Goal: Task Accomplishment & Management: Complete application form

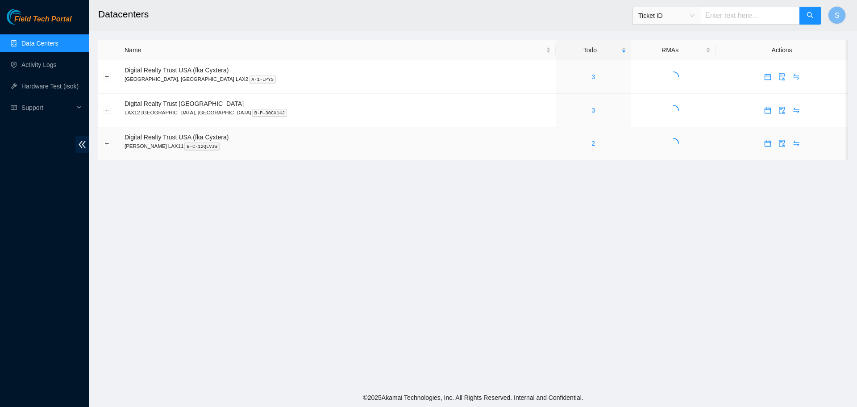
click at [561, 145] on div "2" at bounding box center [594, 143] width 66 height 10
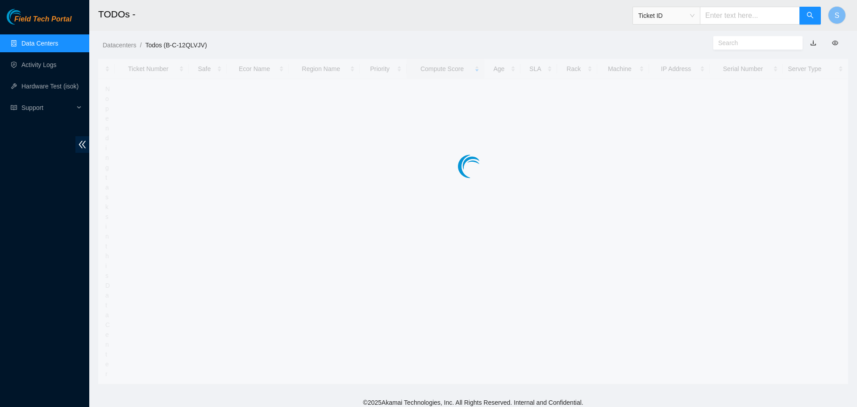
click at [531, 143] on main "TODOs - Ticket ID S Datacenters / Todos (B-C-12QLVJV) / Ticket Number Safe Ecor…" at bounding box center [473, 196] width 768 height 393
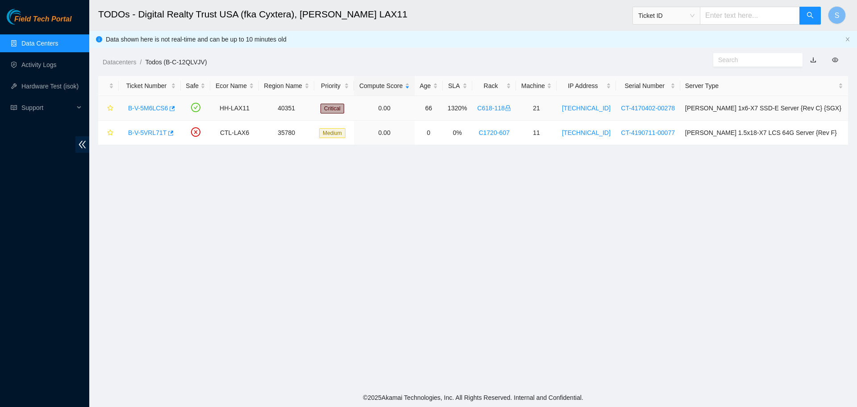
click at [143, 104] on link "B-V-5M6LCS6" at bounding box center [148, 107] width 40 height 7
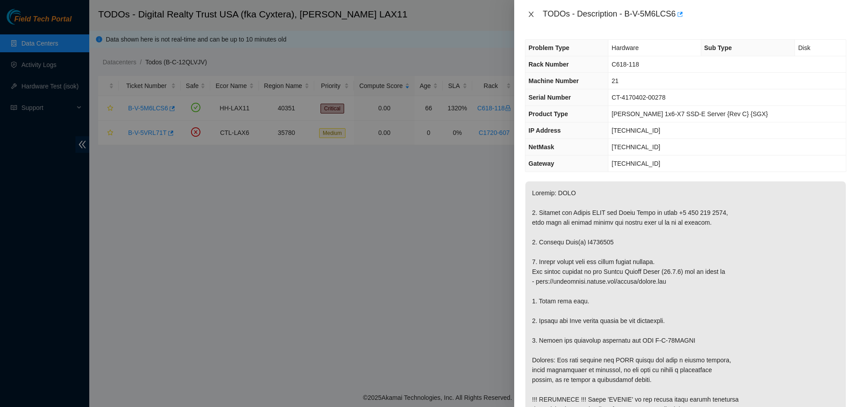
click at [532, 14] on icon "close" at bounding box center [531, 14] width 7 height 7
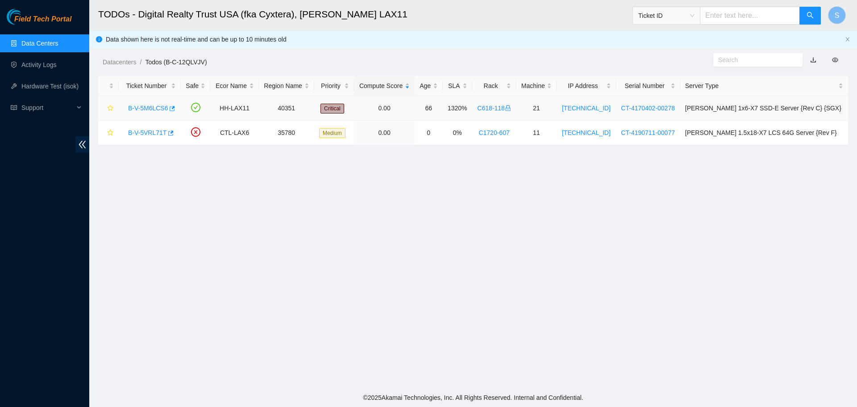
click at [132, 112] on link "B-V-5M6LCS6" at bounding box center [148, 107] width 40 height 7
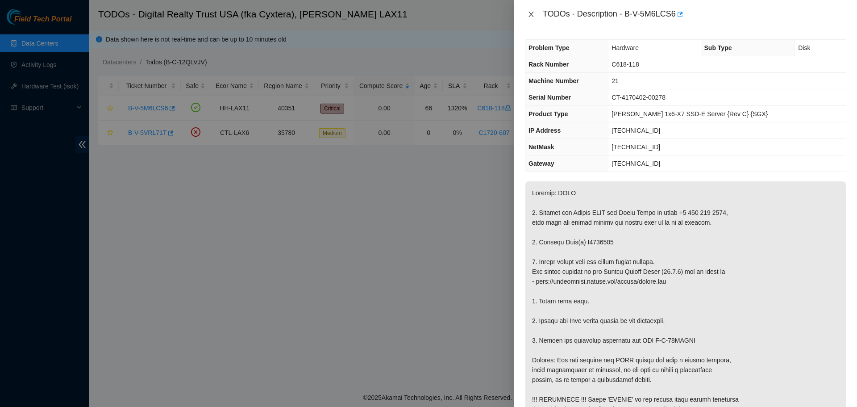
click at [527, 15] on button "Close" at bounding box center [531, 14] width 13 height 8
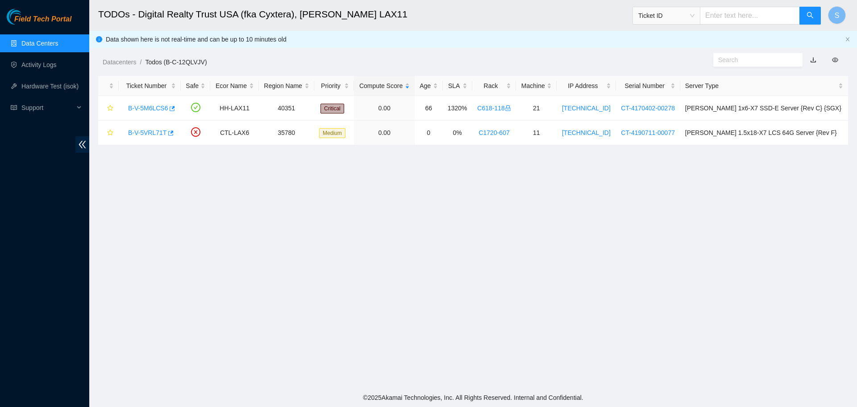
click at [41, 40] on link "Data Centers" at bounding box center [39, 43] width 37 height 7
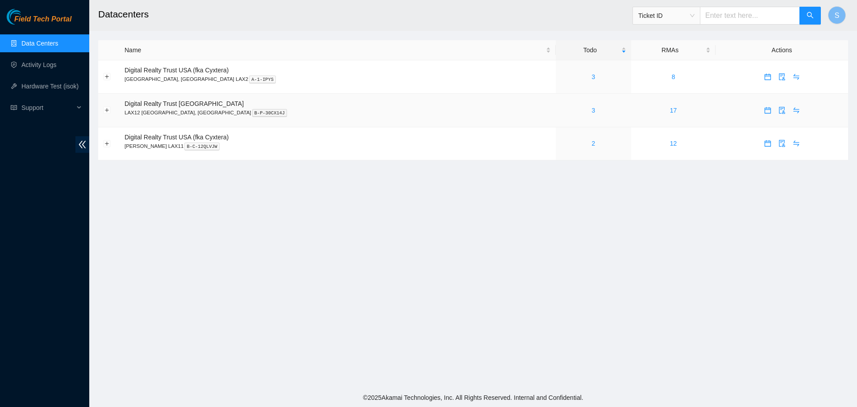
click at [561, 109] on div "3" at bounding box center [594, 110] width 66 height 10
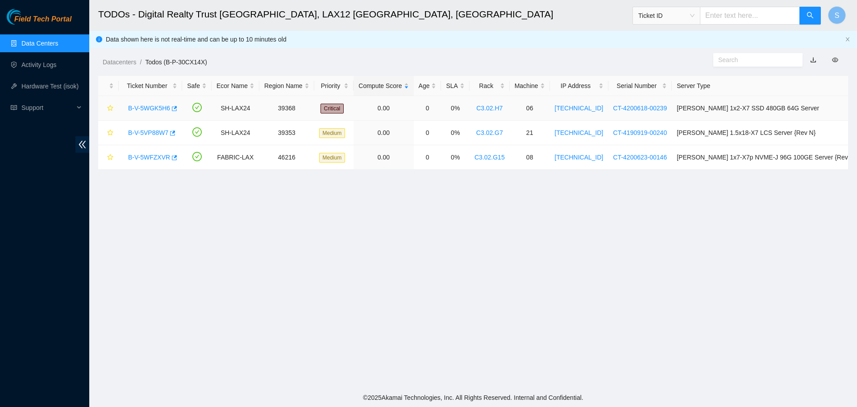
click at [161, 109] on link "B-V-5WGK5H6" at bounding box center [149, 107] width 42 height 7
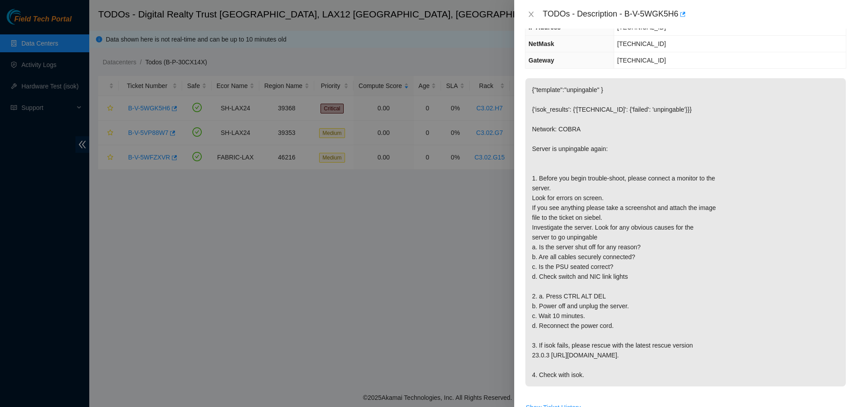
scroll to position [89, 0]
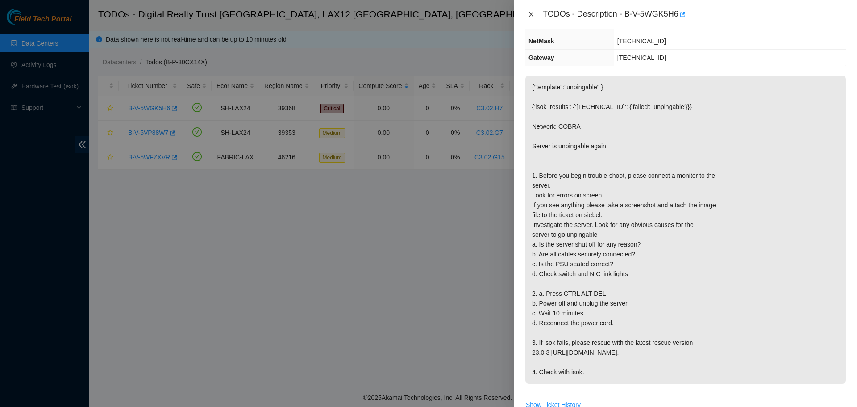
click at [532, 14] on icon "close" at bounding box center [531, 14] width 7 height 7
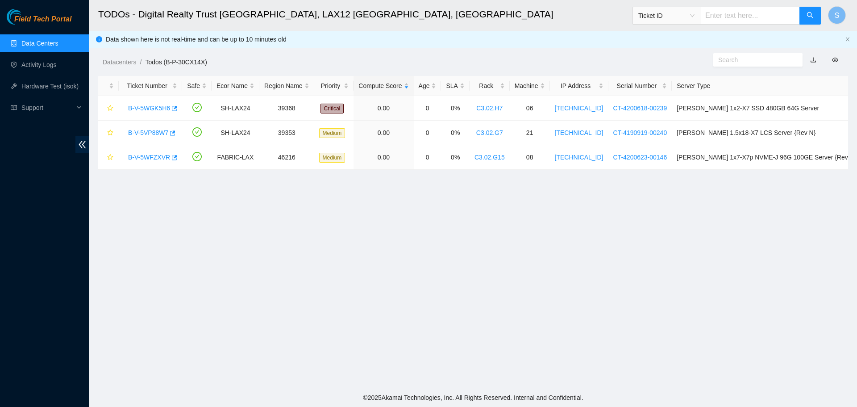
scroll to position [119, 0]
click at [140, 131] on link "B-V-5VP88W7" at bounding box center [148, 132] width 40 height 7
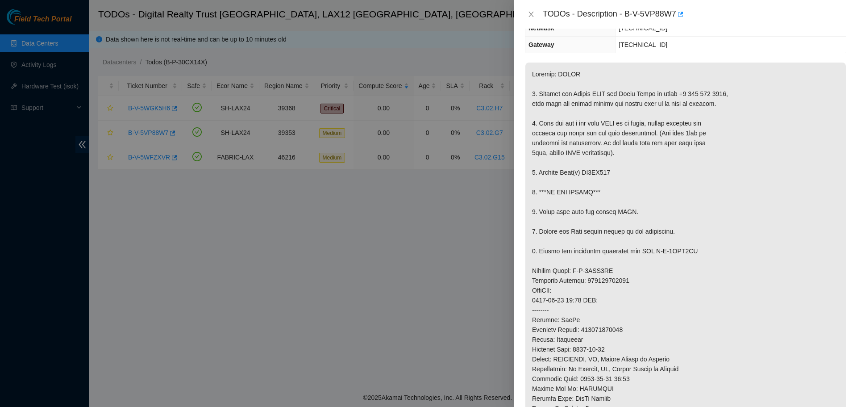
scroll to position [89, 0]
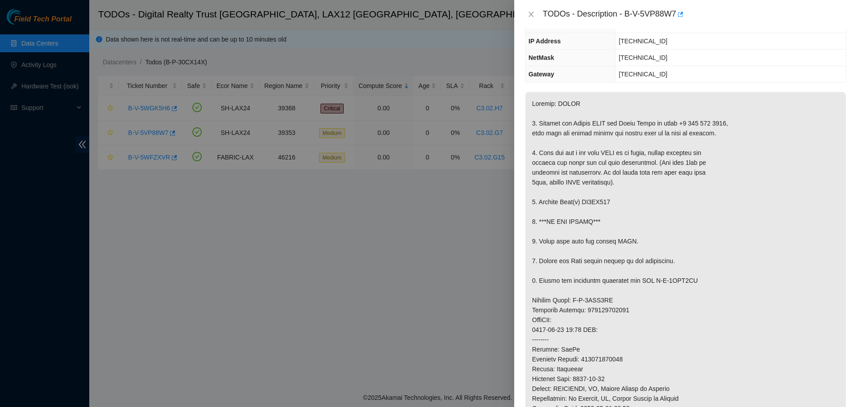
click at [535, 20] on div "TODOs - Description - B-V-5VP88W7" at bounding box center [686, 14] width 322 height 14
click at [534, 16] on icon "close" at bounding box center [531, 14] width 7 height 7
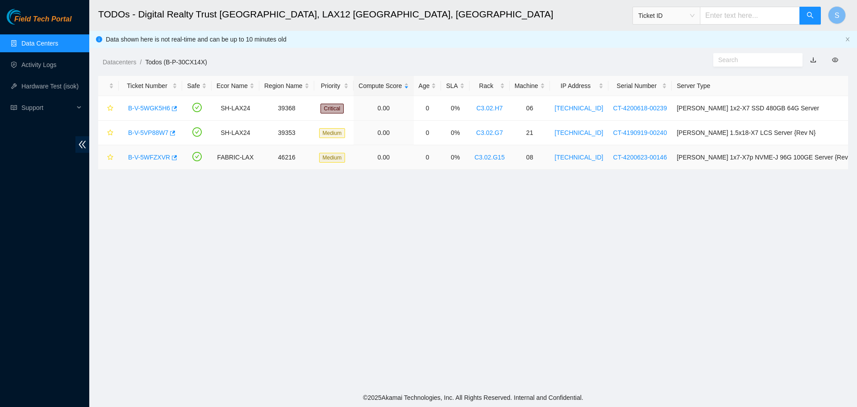
click at [145, 159] on link "B-V-5WFZXVR" at bounding box center [149, 157] width 42 height 7
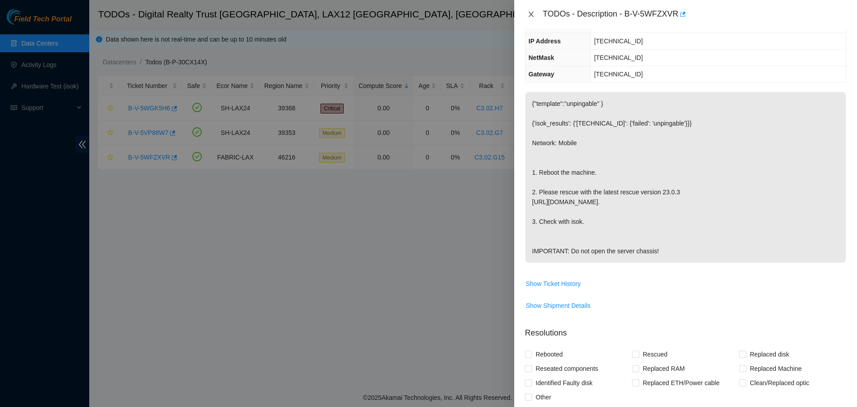
click at [532, 15] on icon "close" at bounding box center [531, 14] width 5 height 5
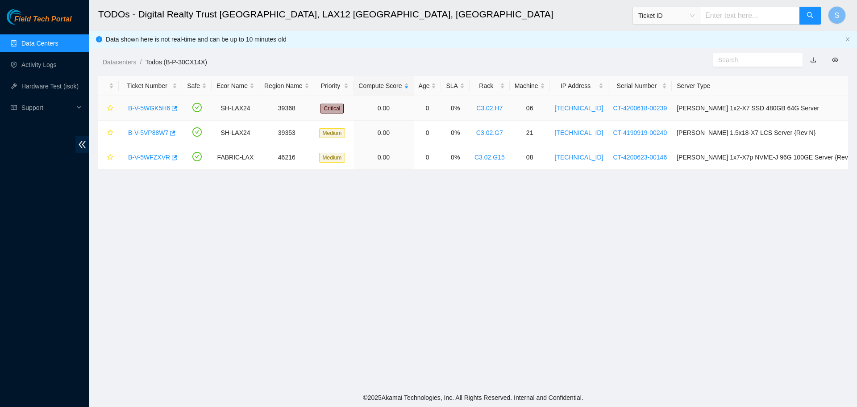
click at [156, 108] on link "B-V-5WGK5H6" at bounding box center [149, 107] width 42 height 7
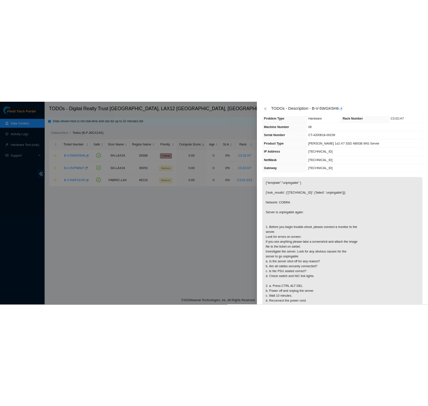
scroll to position [0, 0]
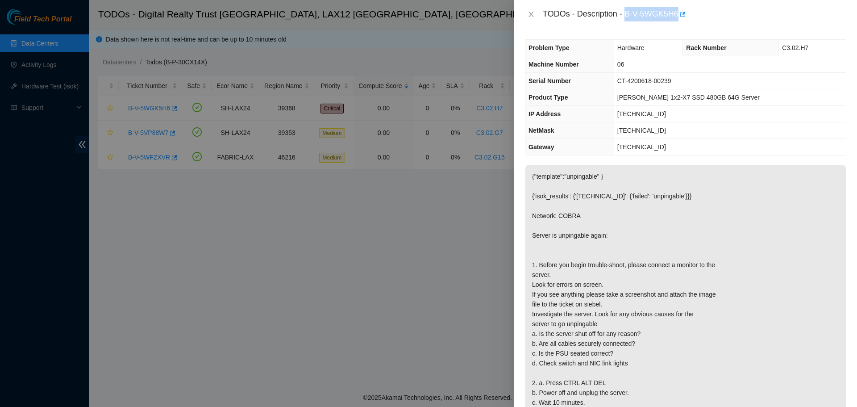
drag, startPoint x: 627, startPoint y: 14, endPoint x: 677, endPoint y: 17, distance: 50.5
click at [677, 17] on div "TODOs - Description - B-V-5WGK5H6" at bounding box center [695, 14] width 304 height 14
copy div "B-V-5WGK5H6"
click at [535, 13] on button "Close" at bounding box center [531, 14] width 13 height 8
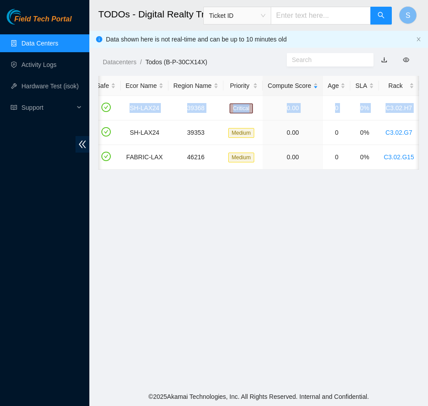
scroll to position [0, 414]
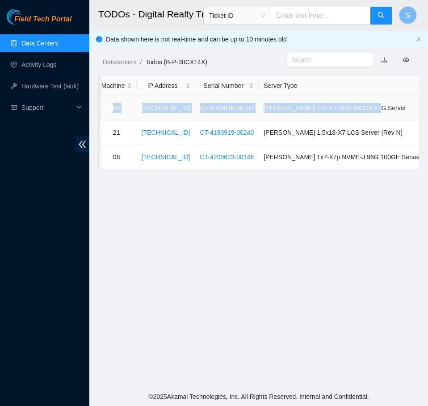
drag, startPoint x: 215, startPoint y: 107, endPoint x: 399, endPoint y: 109, distance: 183.6
click at [399, 109] on tr "B-V-5WGK5H6 SH-LAX24 39368 Critical 0.00 0 0% C3.02.H7 06 [TECHNICAL_ID] CT-420…" at bounding box center [84, 108] width 799 height 25
copy tr "SH-LAX24 39368 Critical 0.00 0 0% C3.02.H7 06 [TECHNICAL_ID] CT-4200618-00239 […"
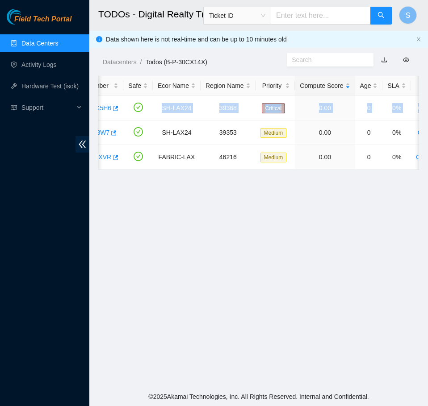
scroll to position [0, 0]
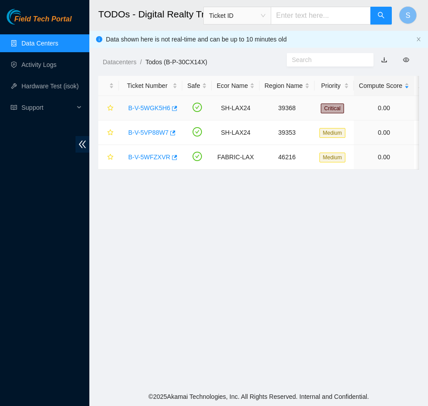
click at [208, 110] on td at bounding box center [196, 108] width 29 height 25
click at [149, 105] on link "B-V-5WGK5H6" at bounding box center [149, 107] width 42 height 7
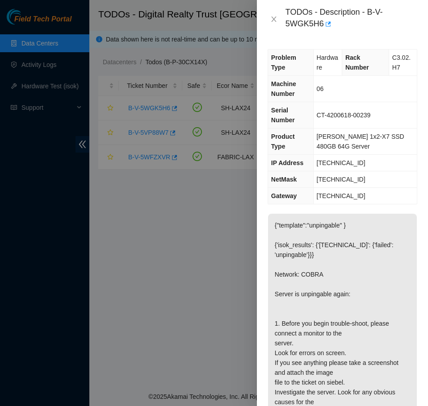
click at [380, 266] on p "{"template":"unpingable" } {'isok_results': {'[TECHNICAL_ID]': {'failed': 'unpi…" at bounding box center [342, 392] width 149 height 357
click at [276, 18] on icon "close" at bounding box center [273, 19] width 7 height 7
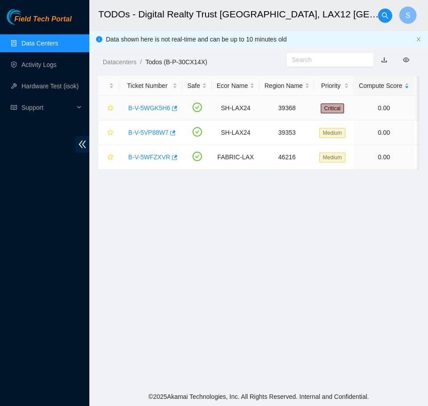
click at [156, 106] on link "B-V-5WGK5H6" at bounding box center [149, 107] width 42 height 7
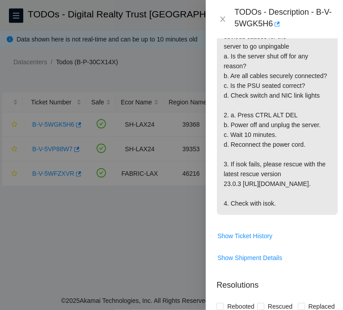
scroll to position [581, 0]
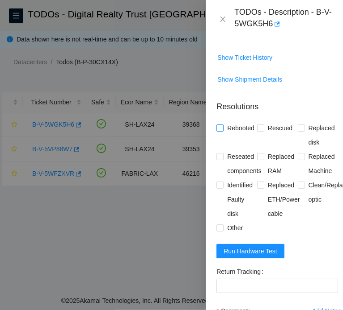
click at [246, 135] on span "Rebooted" at bounding box center [240, 128] width 34 height 14
click at [222, 131] on input "Rebooted" at bounding box center [219, 128] width 6 height 6
checkbox input "true"
click at [279, 135] on span "Rescued" at bounding box center [280, 128] width 32 height 14
click at [263, 131] on input "Rescued" at bounding box center [260, 128] width 6 height 6
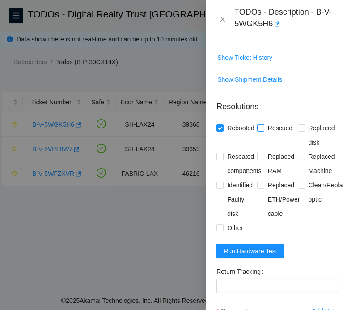
checkbox input "true"
click at [241, 178] on span "Reseated components" at bounding box center [243, 164] width 41 height 29
click at [222, 159] on input "Reseated components" at bounding box center [219, 156] width 6 height 6
checkbox input "true"
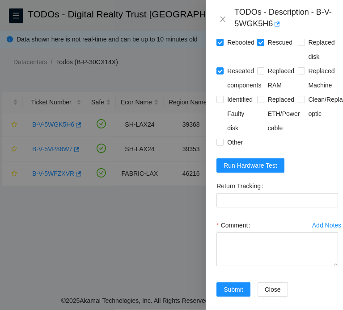
scroll to position [670, 0]
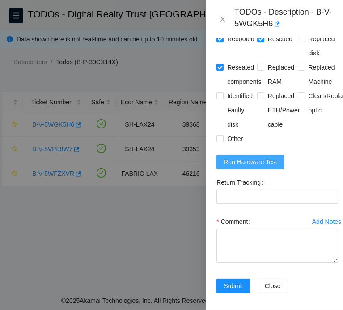
click at [261, 167] on span "Run Hardware Test" at bounding box center [250, 162] width 54 height 10
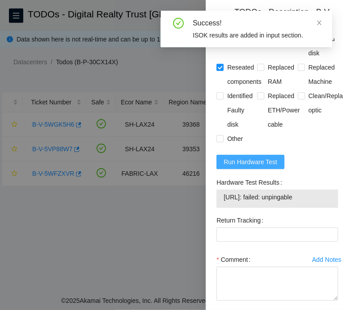
click at [260, 167] on span "Run Hardware Test" at bounding box center [250, 162] width 54 height 10
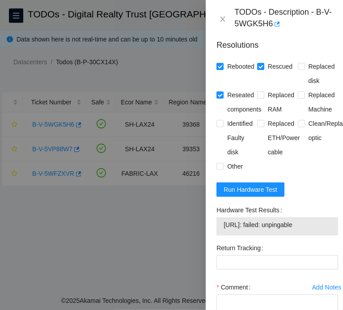
scroll to position [715, 0]
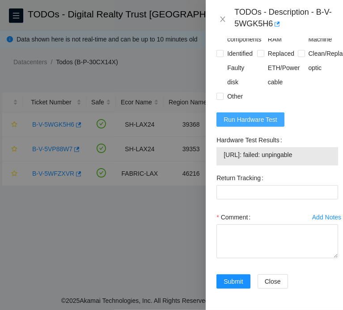
click at [239, 125] on span "Run Hardware Test" at bounding box center [250, 120] width 54 height 10
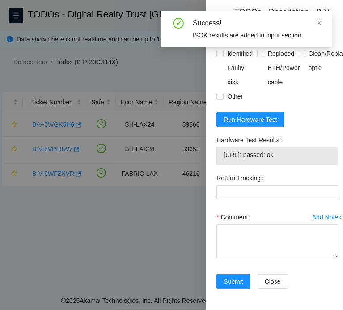
scroll to position [764, 0]
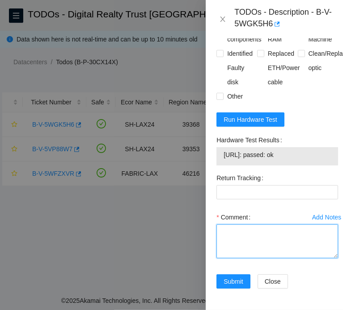
click at [278, 230] on textarea "Comment" at bounding box center [276, 242] width 121 height 34
paste textarea "B-V-5WGK5H6 SH-LAX24 39368 Critical 0.00 0 0% C3.02.H7 06 [TECHNICAL_ID] CT-420…"
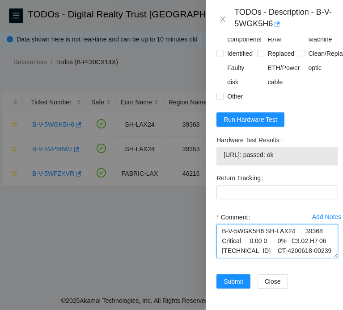
scroll to position [243, 0]
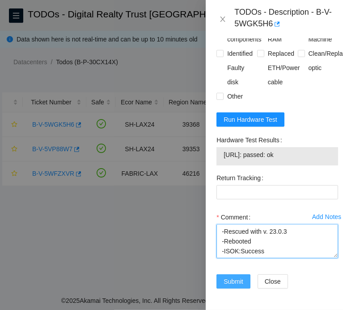
type textarea "B-V-5WGK5H6 SH-LAX24 39368 Critical 0.00 0 0% C3.02.H7 06 [TECHNICAL_ID] CT-420…"
click at [241, 277] on span "Submit" at bounding box center [233, 282] width 20 height 10
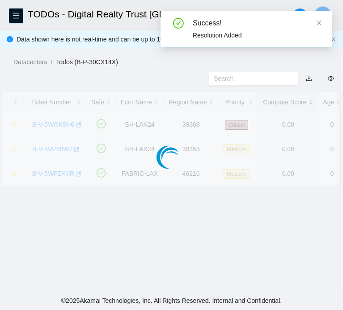
scroll to position [255, 0]
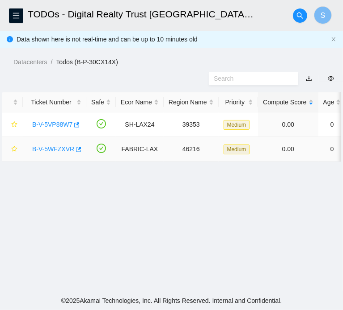
click at [61, 153] on link "B-V-5WFZXVR" at bounding box center [53, 149] width 42 height 7
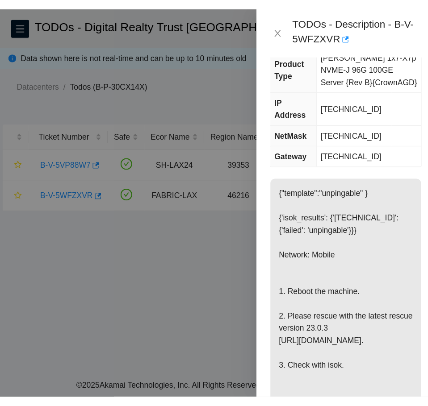
scroll to position [0, 0]
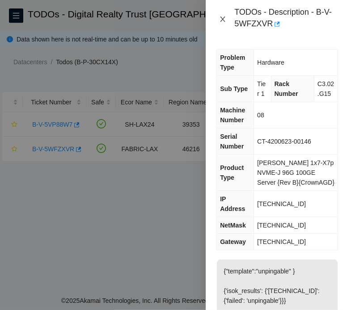
drag, startPoint x: 222, startPoint y: 14, endPoint x: 226, endPoint y: 21, distance: 8.4
click at [226, 21] on div "TODOs - Description - B-V-5WFZXVR" at bounding box center [274, 19] width 116 height 24
click at [226, 21] on icon "close" at bounding box center [222, 19] width 7 height 7
